Goal: Information Seeking & Learning: Find contact information

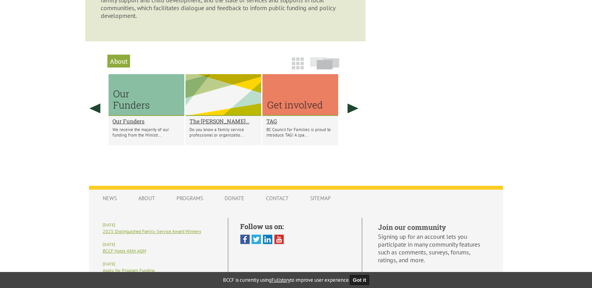
scroll to position [619, 0]
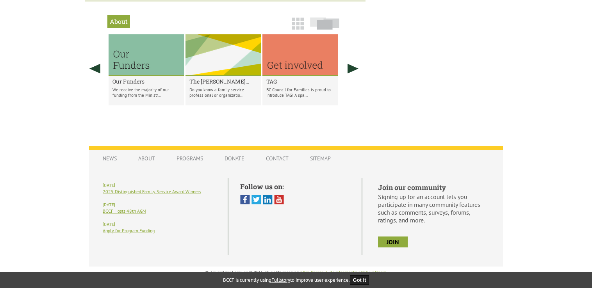
click at [265, 160] on link "Contact" at bounding box center [277, 158] width 38 height 15
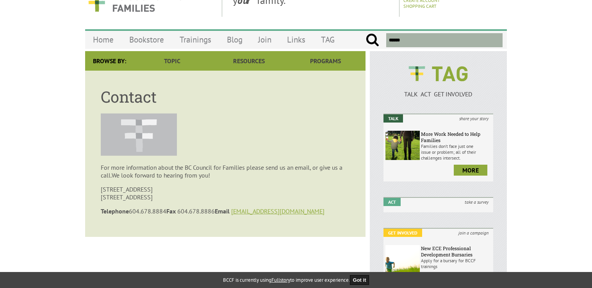
scroll to position [39, 0]
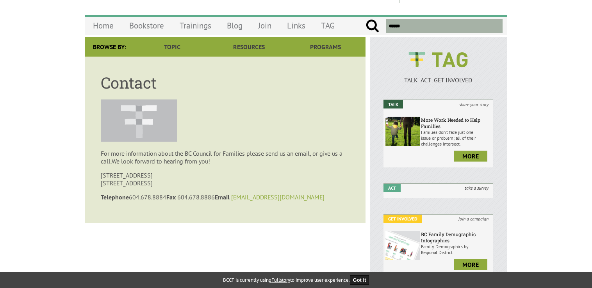
drag, startPoint x: 161, startPoint y: 185, endPoint x: 100, endPoint y: 178, distance: 61.3
click at [100, 178] on article "Contact For more information about the BC Council for Families please send us a…" at bounding box center [225, 140] width 280 height 166
copy p "208-1847 West Broadway Vancouver, BC V6J 1Y6"
drag, startPoint x: 167, startPoint y: 199, endPoint x: 129, endPoint y: 199, distance: 38.3
click at [129, 199] on p "Telephone 604.678.8884 Fax 604.678.8886 Email bccf@bccf.ca" at bounding box center [225, 197] width 249 height 8
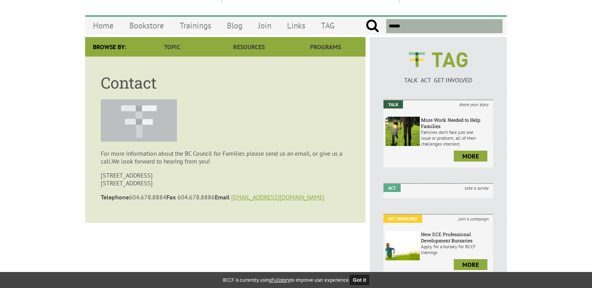
copy p "604.678.8884"
